Goal: Transaction & Acquisition: Purchase product/service

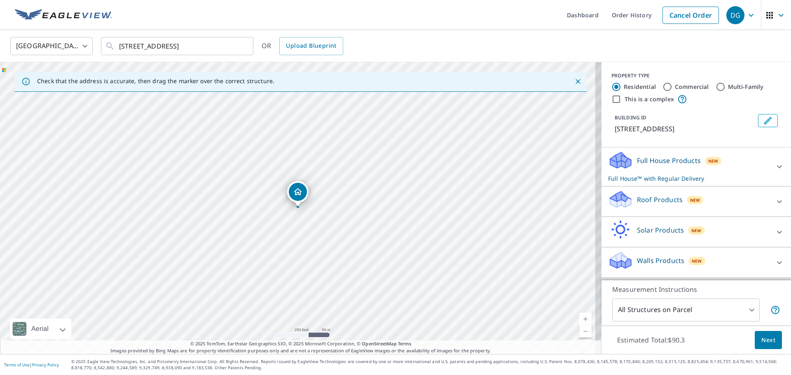
click at [656, 203] on p "Roof Products" at bounding box center [660, 200] width 46 height 10
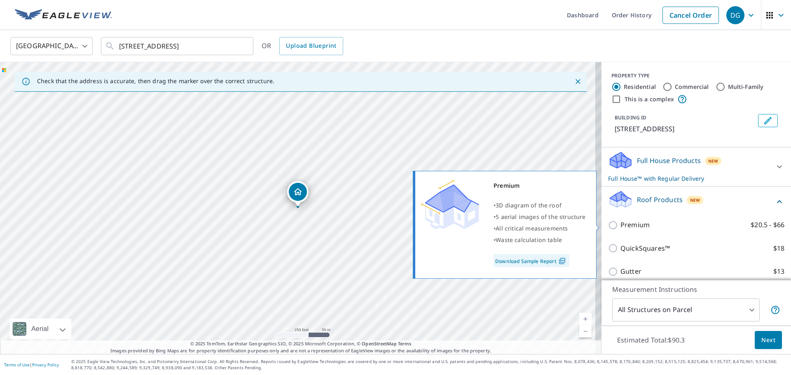
click at [622, 225] on p "Premium" at bounding box center [635, 225] width 29 height 10
click at [621, 225] on input "Premium $20.5 - $66" at bounding box center [614, 225] width 12 height 10
checkbox input "true"
checkbox input "false"
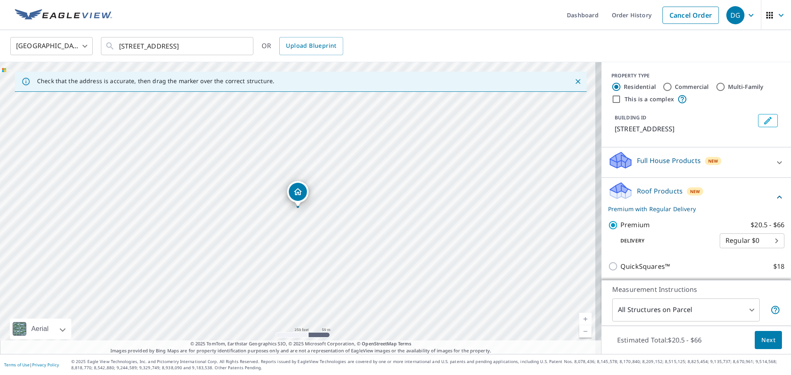
click at [754, 331] on div "Estimated Total: $20.5 - $66 Next" at bounding box center [697, 340] width 190 height 29
click at [757, 335] on button "Next" at bounding box center [768, 340] width 27 height 19
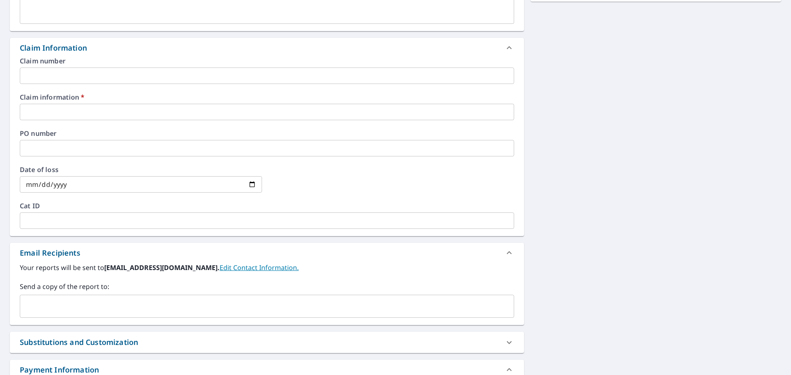
scroll to position [288, 0]
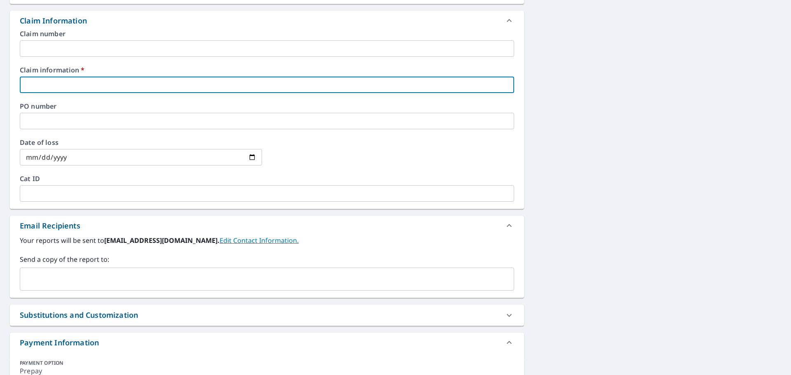
click at [105, 78] on input "text" at bounding box center [267, 85] width 495 height 16
type input "[PERSON_NAME]"
checkbox input "true"
click at [91, 284] on input "text" at bounding box center [260, 280] width 475 height 16
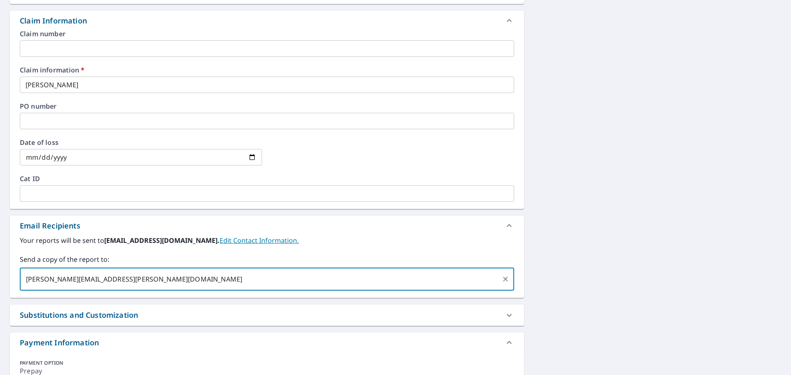
type input "[PERSON_NAME][EMAIL_ADDRESS][PERSON_NAME][DOMAIN_NAME]"
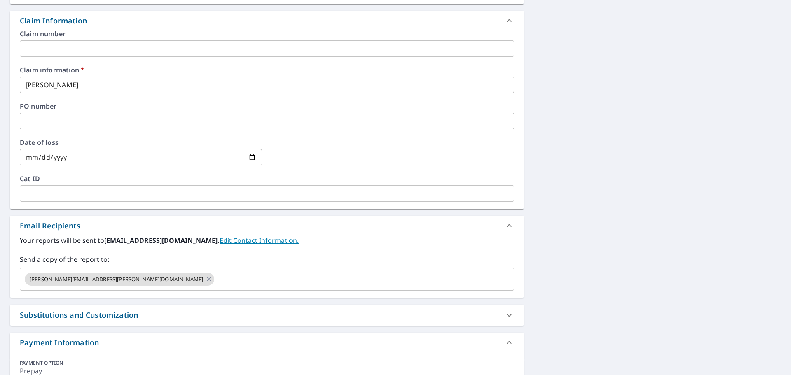
click at [689, 177] on div "[STREET_ADDRESS] Aerial Road A standard road map Aerial A detailed look from ab…" at bounding box center [395, 102] width 791 height 628
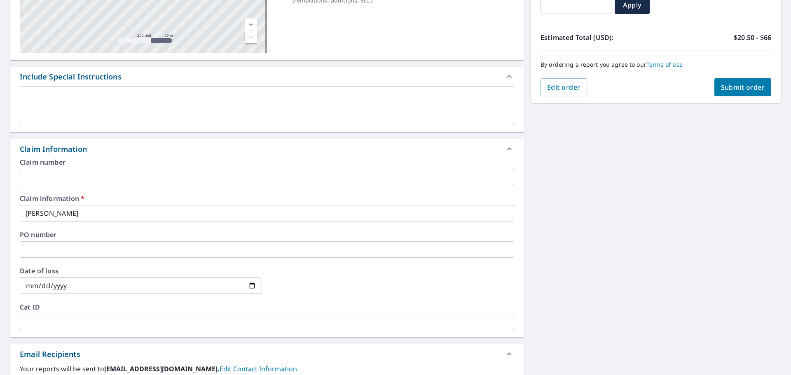
scroll to position [124, 0]
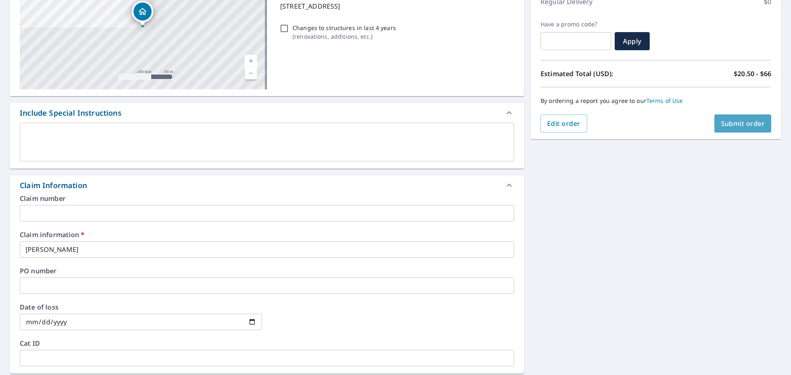
click at [721, 124] on span "Submit order" at bounding box center [743, 123] width 44 height 9
checkbox input "true"
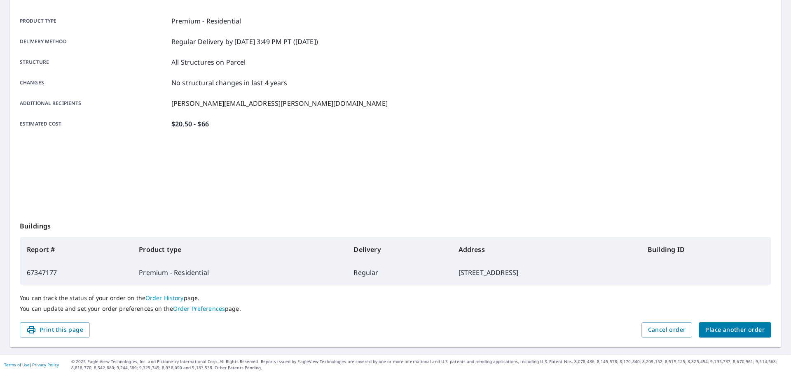
scroll to position [110, 0]
